Goal: Task Accomplishment & Management: Complete application form

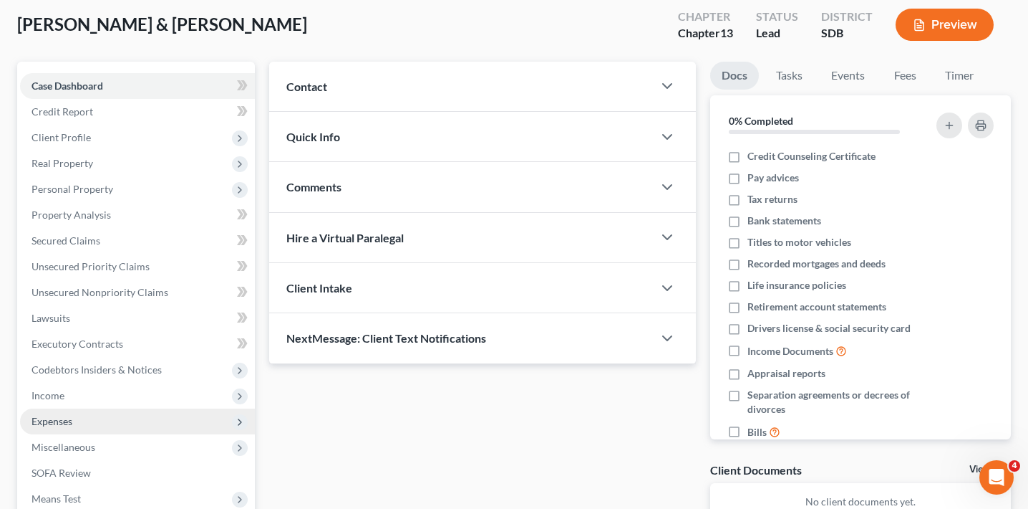
click at [99, 418] on span "Expenses" at bounding box center [137, 421] width 235 height 26
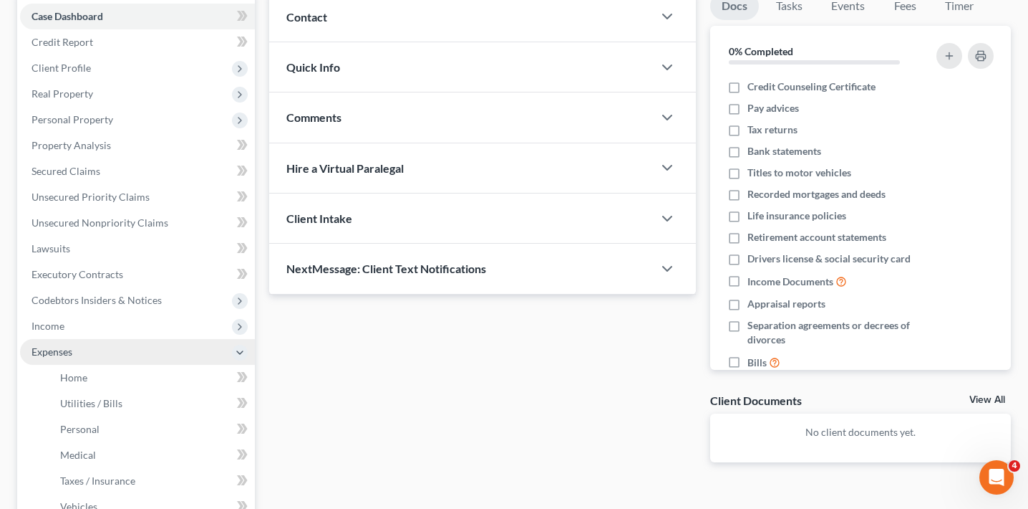
scroll to position [249, 0]
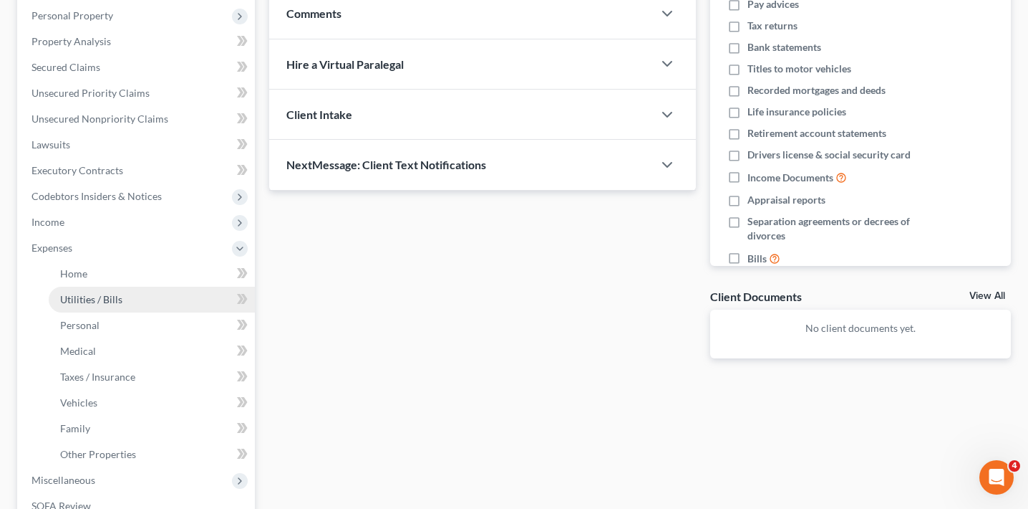
click at [140, 297] on link "Utilities / Bills" at bounding box center [152, 299] width 206 height 26
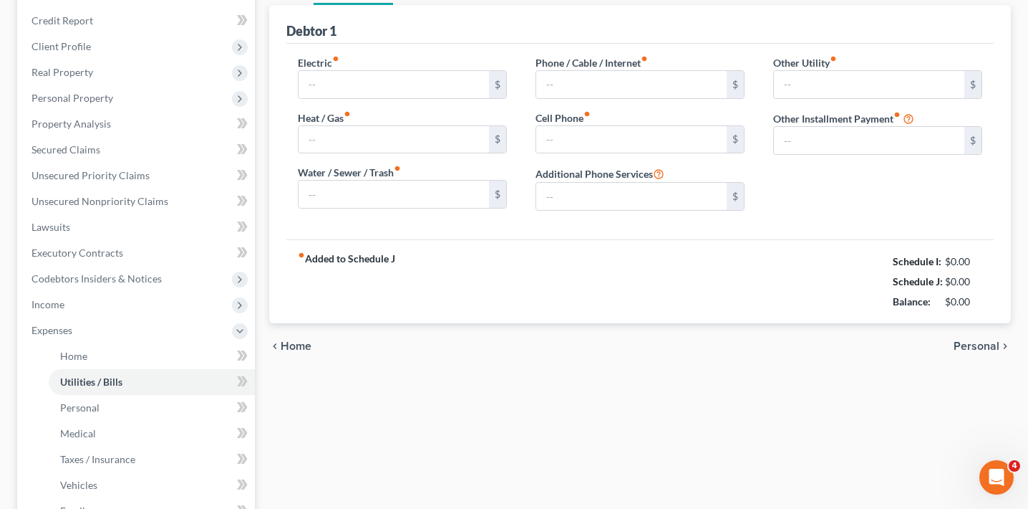
type input "180.00"
type input "100.00"
type input "50.00"
type input "100.00"
type input "300.00"
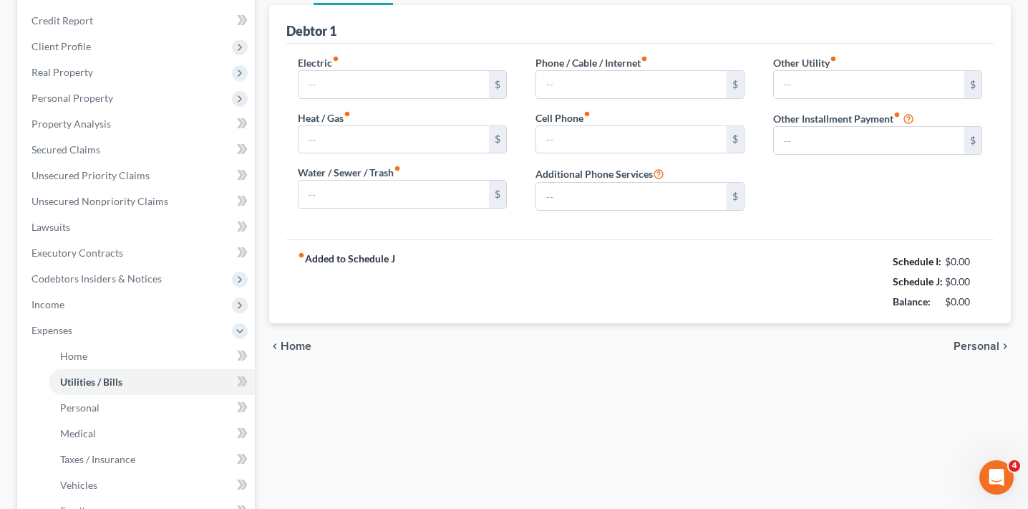
type input "0.00"
type input "1.00"
type input "FTL - $7,990.80 paid in Plan"
type input "1.00"
type input "HELOC - $4,850.01 paid in Plan"
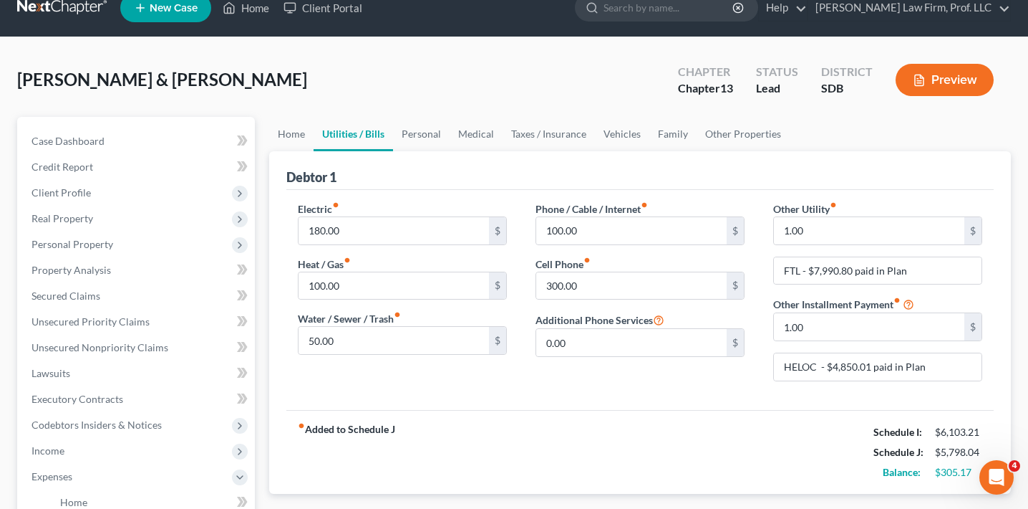
scroll to position [21, 0]
